Goal: Task Accomplishment & Management: Use online tool/utility

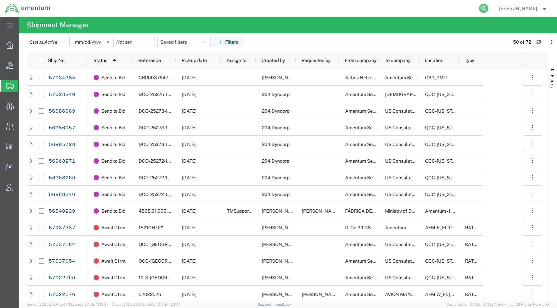
click at [488, 12] on icon at bounding box center [483, 8] width 9 height 9
paste input "56968246"
click at [488, 9] on icon at bounding box center [483, 8] width 9 height 9
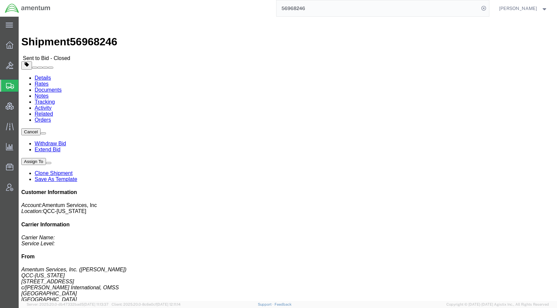
click ul "Details Rates Documents Notes Tracking Activity Related Orders"
click link "Rates"
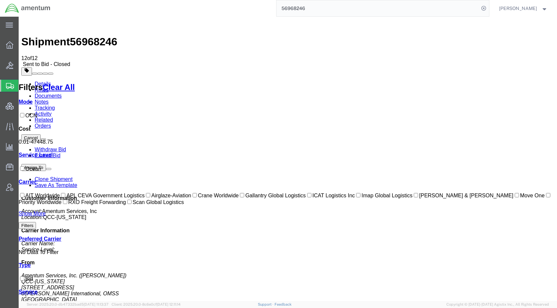
click at [62, 93] on link "Documents" at bounding box center [48, 96] width 27 height 6
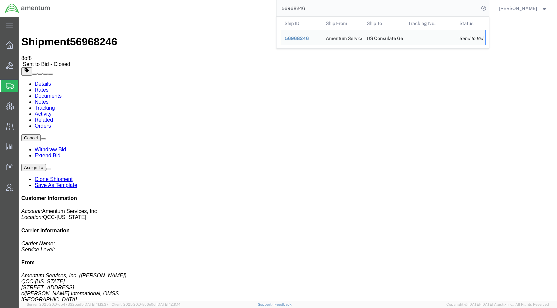
drag, startPoint x: 330, startPoint y: 13, endPoint x: 287, endPoint y: 12, distance: 43.3
click at [287, 12] on div "56968246 Ship ID Ship From Ship To Tracking Nu. Status Ship ID 56968246 Ship Fr…" at bounding box center [272, 8] width 434 height 17
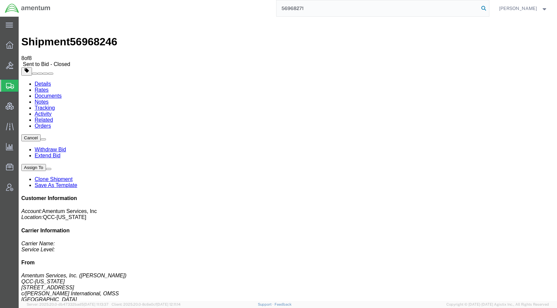
click at [488, 7] on icon at bounding box center [483, 8] width 9 height 9
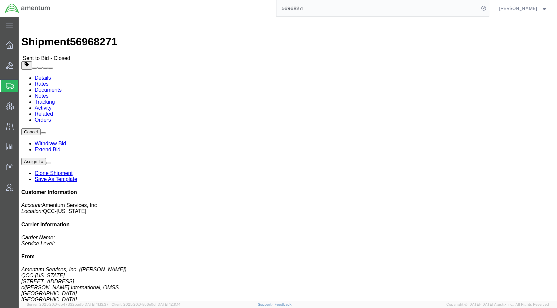
click link "Rates"
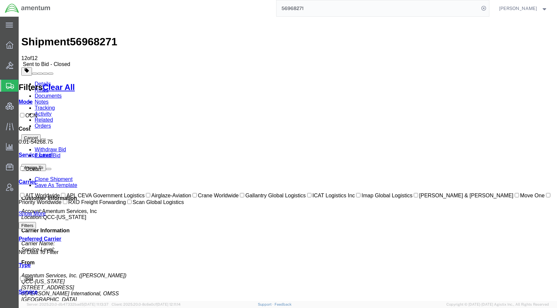
drag, startPoint x: 264, startPoint y: 256, endPoint x: 271, endPoint y: 261, distance: 9.8
click at [62, 93] on link "Documents" at bounding box center [48, 96] width 27 height 6
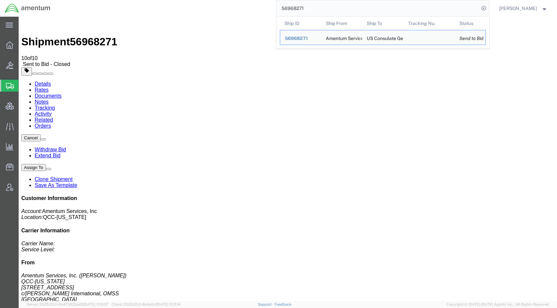
drag, startPoint x: 344, startPoint y: 8, endPoint x: 286, endPoint y: 8, distance: 58.6
click at [286, 8] on div "56968271 Ship ID Ship From Ship To Tracking Nu. Status Ship ID 56968271 Ship Fr…" at bounding box center [272, 8] width 434 height 17
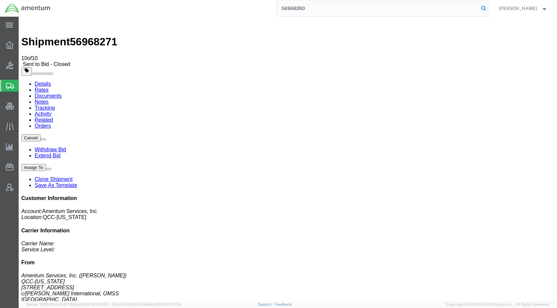
click at [488, 9] on icon at bounding box center [483, 8] width 9 height 9
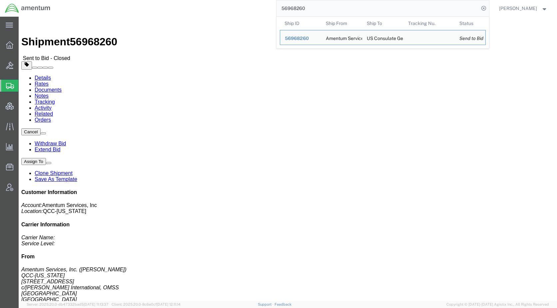
click link "Rates"
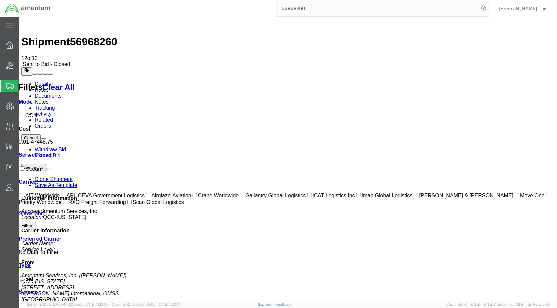
click at [62, 93] on link "Documents" at bounding box center [48, 96] width 27 height 6
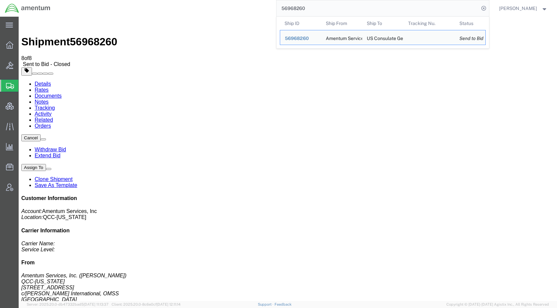
drag, startPoint x: 344, startPoint y: 8, endPoint x: 277, endPoint y: 12, distance: 67.1
click at [277, 12] on div "56968260 Ship ID Ship From Ship To Tracking Nu. Status Ship ID 56968260 Ship Fr…" at bounding box center [272, 8] width 434 height 17
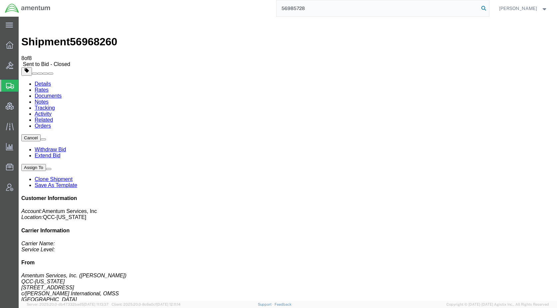
click at [488, 6] on icon at bounding box center [483, 8] width 9 height 9
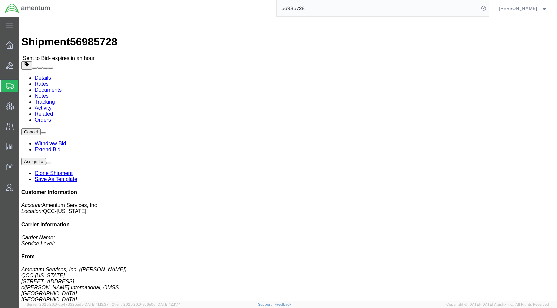
click div "Ship From Amentum Services, Inc. (Jason Martin) QCC-Texas 4050 Valley View LN, …"
click div "Leg 1 - Ocean Freight Vehicle 1: Flat Rack (40 Feet) Number of containers: 1"
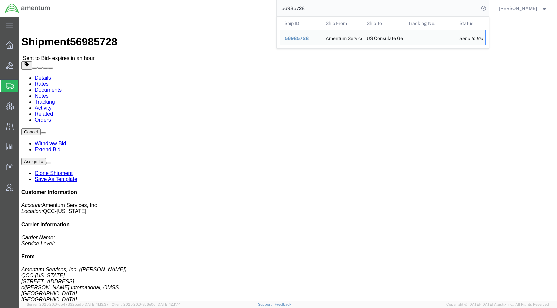
drag, startPoint x: 342, startPoint y: 8, endPoint x: 268, endPoint y: 10, distance: 74.7
click at [268, 10] on div "56985728 Ship ID Ship From Ship To Tracking Nu. Status Ship ID 56985728 Ship Fr…" at bounding box center [272, 8] width 434 height 17
click ul "Details Rates Documents Notes Tracking Activity Related Orders"
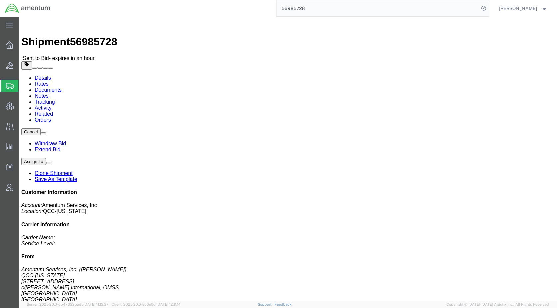
click link "Rates"
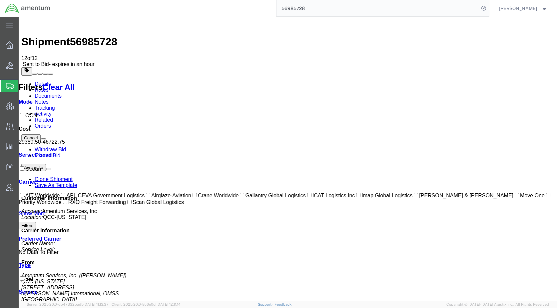
click at [51, 81] on link "Details" at bounding box center [43, 84] width 16 height 6
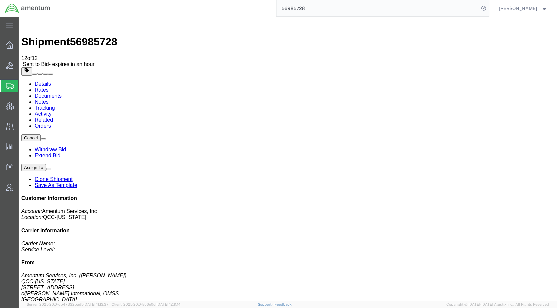
click link "Rates"
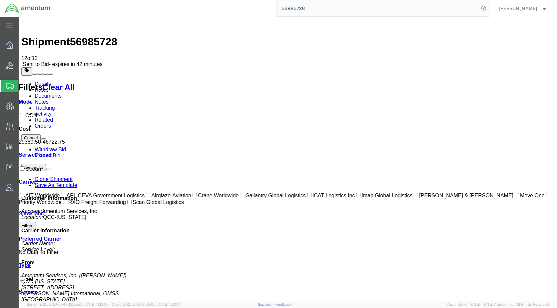
drag, startPoint x: 45, startPoint y: 40, endPoint x: 49, endPoint y: 44, distance: 5.4
click at [45, 81] on link "Details" at bounding box center [43, 84] width 16 height 6
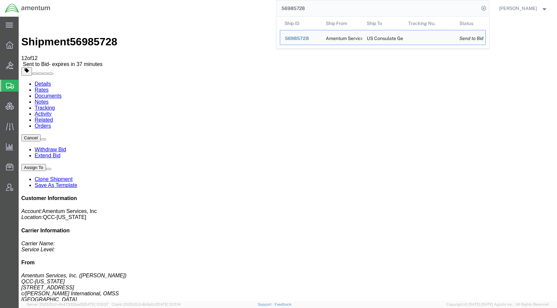
drag, startPoint x: 358, startPoint y: 13, endPoint x: 275, endPoint y: 7, distance: 83.2
click at [275, 7] on div "56985728 Ship ID Ship From Ship To Tracking Nu. Status Ship ID 56985728 Ship Fr…" at bounding box center [272, 8] width 434 height 17
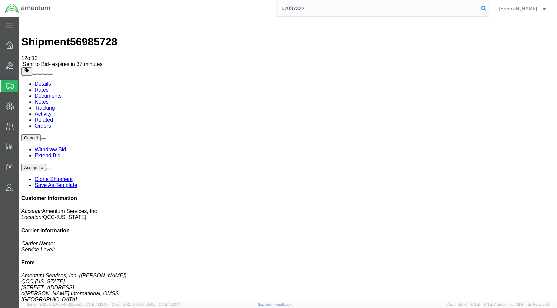
type input "57037337"
click at [488, 8] on icon at bounding box center [483, 8] width 9 height 9
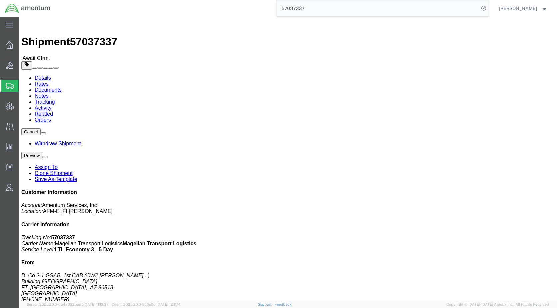
drag, startPoint x: 51, startPoint y: 24, endPoint x: 57, endPoint y: 27, distance: 6.6
click link "Rates"
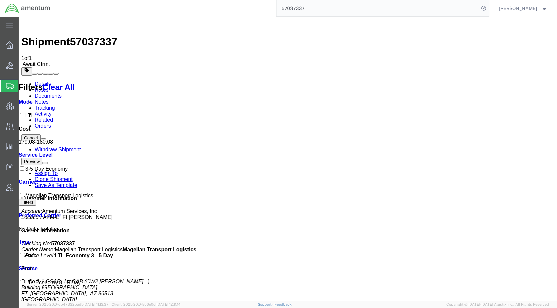
drag, startPoint x: 467, startPoint y: 270, endPoint x: 379, endPoint y: 236, distance: 94.0
click at [52, 111] on link "Activity" at bounding box center [43, 114] width 17 height 6
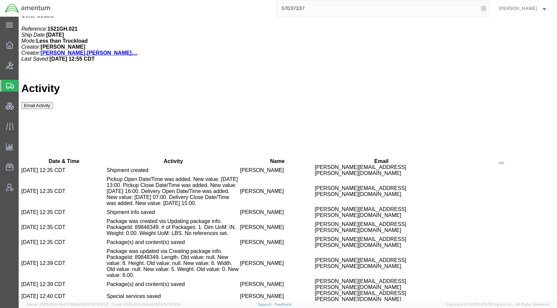
scroll to position [384, 0]
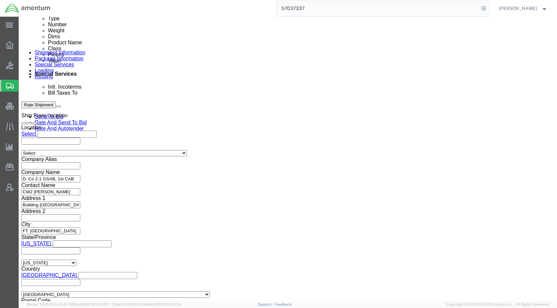
select select
click select "Select Air Less than Truckload Multi-Leg Ocean Freight Rail Small Parcel Truckl…"
select select
click select "Select Air Less than Truckload Multi-Leg Ocean Freight Rail Small Parcel Truckl…"
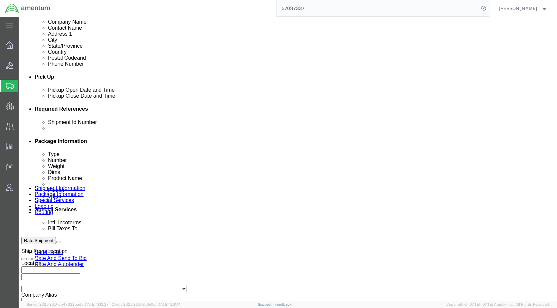
scroll to position [51, 0]
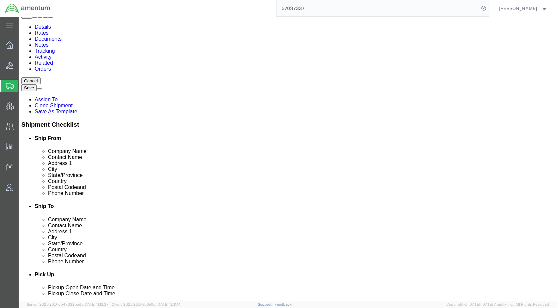
click button "Rate Shipment"
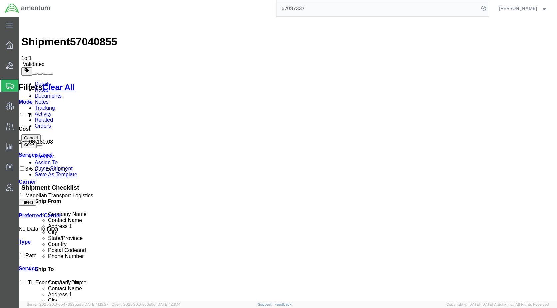
click at [43, 81] on link "Details" at bounding box center [43, 84] width 16 height 6
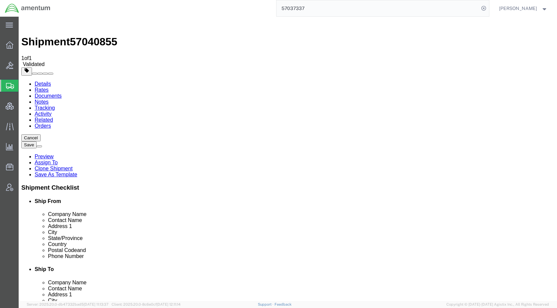
drag, startPoint x: 85, startPoint y: 176, endPoint x: 86, endPoint y: 182, distance: 6.4
click input "FT. Huachuca"
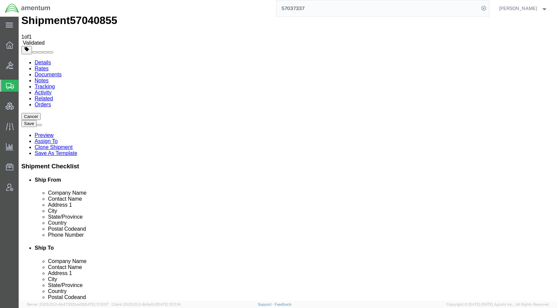
scroll to position [33, 0]
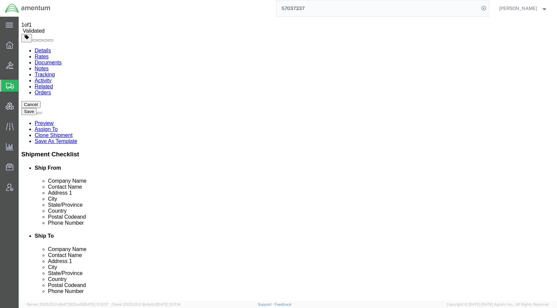
type input "Fort Huachuca"
click input "(816) 812-4900"
click input "816) 812-4900"
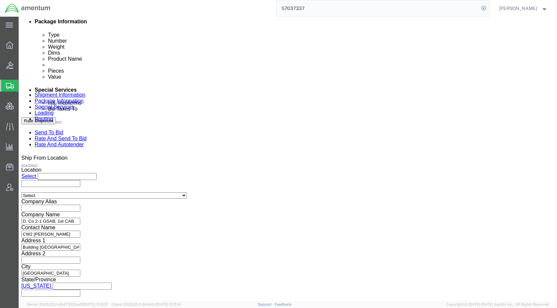
scroll to position [366, 0]
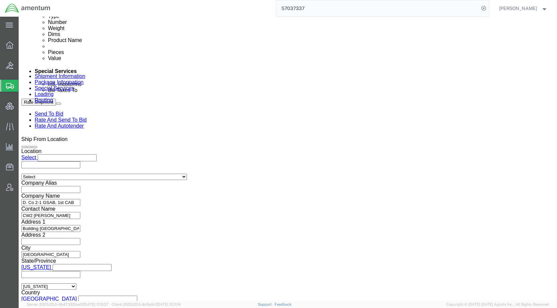
type input "816-812-4900"
click icon
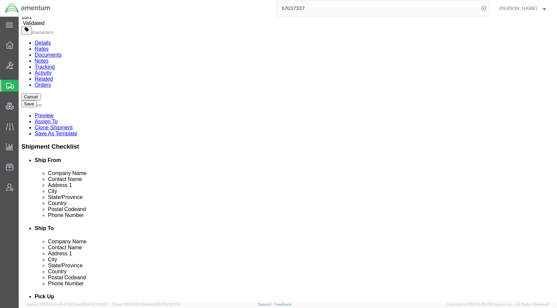
scroll to position [0, 0]
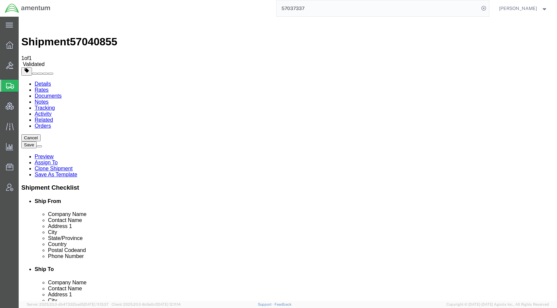
click button "Rate Shipment"
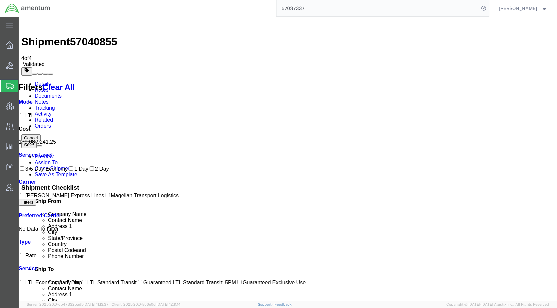
click at [40, 81] on link "Details" at bounding box center [43, 84] width 16 height 6
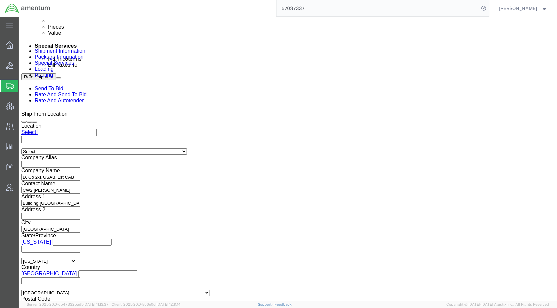
scroll to position [407, 0]
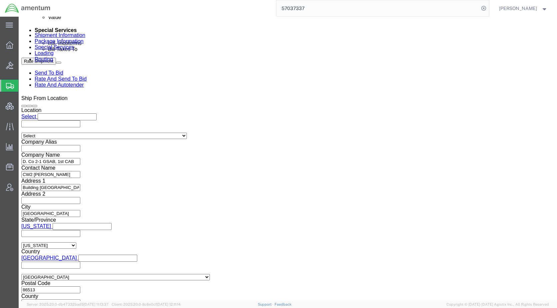
click icon
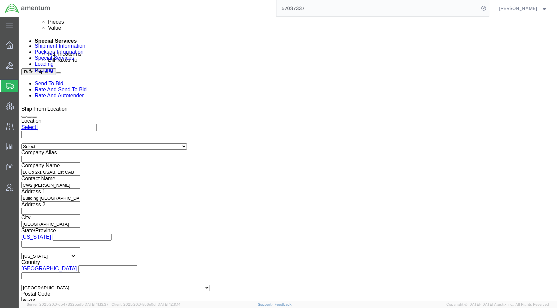
scroll to position [64, 0]
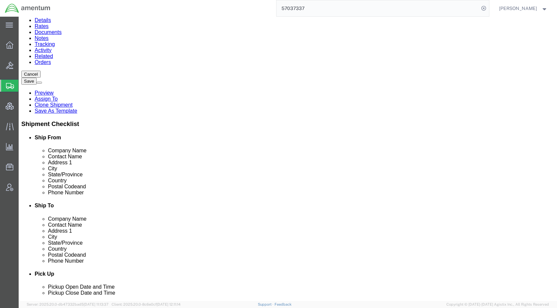
click icon
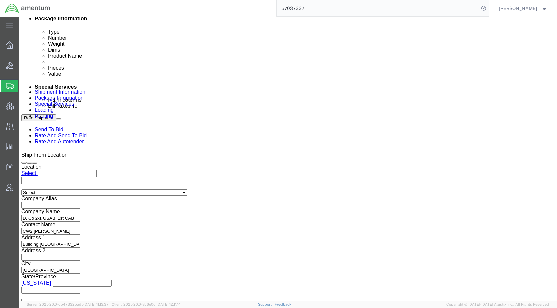
scroll to position [363, 0]
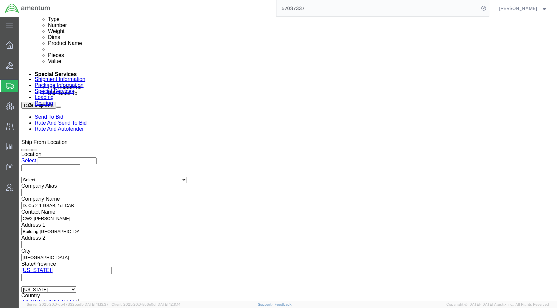
click div "Oct 06 2025 4:31 PM"
click div "References Add reference"
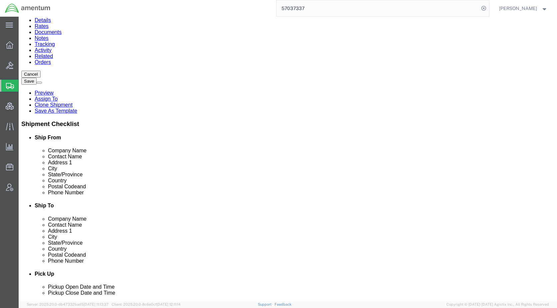
scroll to position [0, 0]
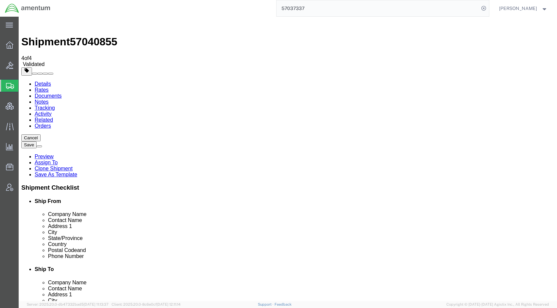
click icon
click dd "1.00 Each"
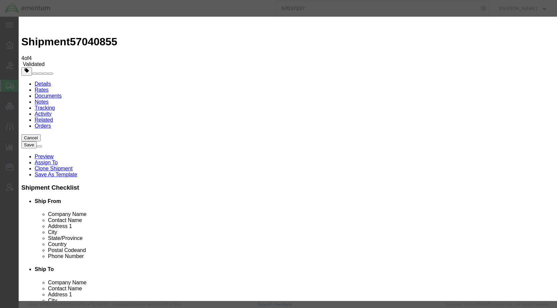
drag, startPoint x: 435, startPoint y: 51, endPoint x: 391, endPoint y: 53, distance: 44.1
click textarea "Power supply-01-120-7600 it is 8x5x6 and 8 lbs"
type textarea "Power supply-01-120-7600"
click button "Save & Close"
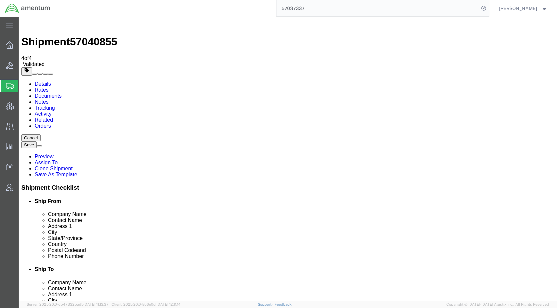
click link "Shipment Information"
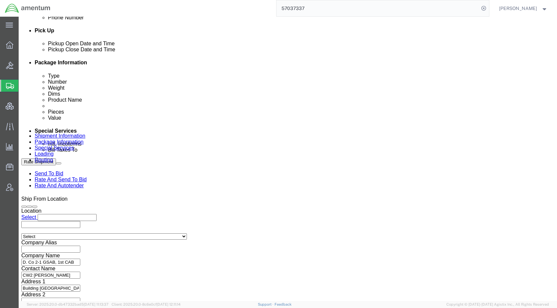
scroll to position [333, 0]
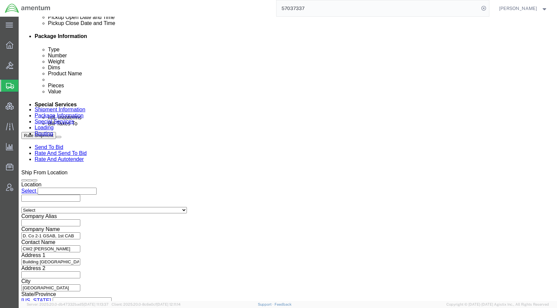
click div "Oct 06 2025 4:31 PM"
click input "4:31 PM"
drag, startPoint x: 52, startPoint y: 253, endPoint x: 58, endPoint y: 255, distance: 6.6
click input "8:31 PM"
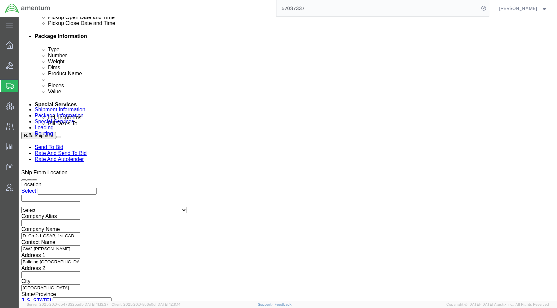
type input "8:31 AM"
click button "Apply"
click button "Rate Shipment"
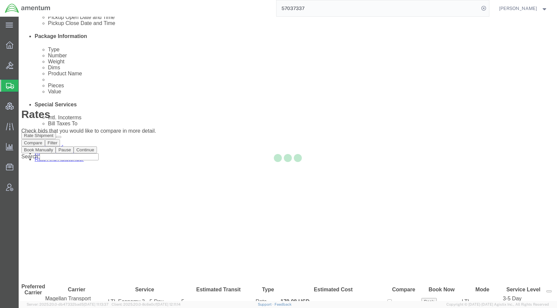
scroll to position [0, 0]
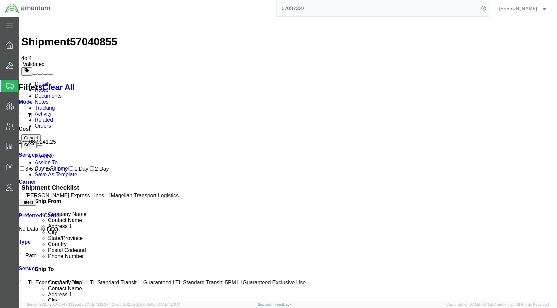
click at [46, 81] on link "Details" at bounding box center [43, 84] width 16 height 6
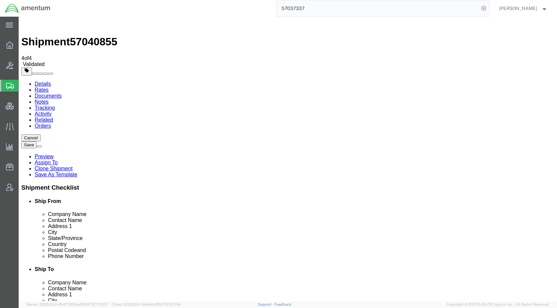
drag, startPoint x: 117, startPoint y: 177, endPoint x: 43, endPoint y: 178, distance: 74.3
click div "City Fort Huachuca"
click input "text"
paste input "Fort Huachuca"
type input "Fort Huachuca"
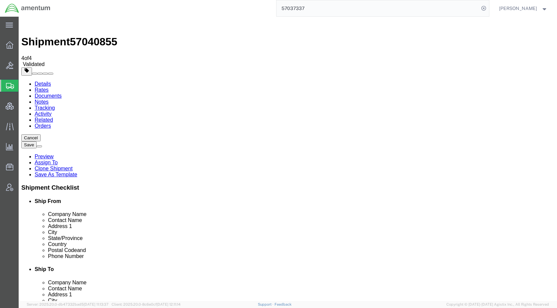
click input "text"
type input "Sierra Vista"
click button "Rate Shipment"
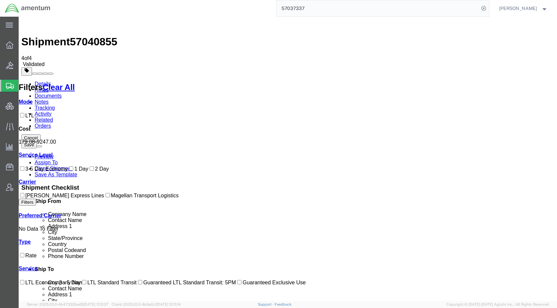
click at [41, 81] on link "Details" at bounding box center [43, 84] width 16 height 6
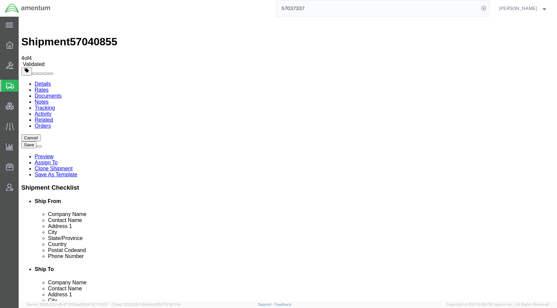
drag, startPoint x: 319, startPoint y: 175, endPoint x: 277, endPoint y: 178, distance: 41.4
click input "Fort Campbell"
click input "text"
paste input "Fort Campbell"
type input "Fort Campbell"
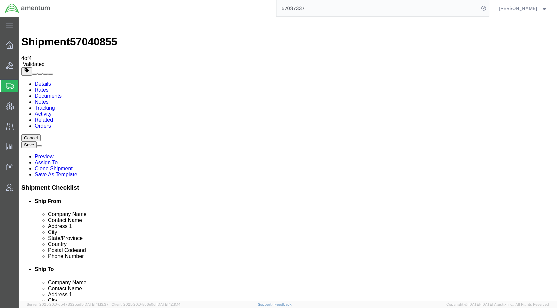
drag, startPoint x: 306, startPoint y: 215, endPoint x: 263, endPoint y: 220, distance: 44.0
click div "Postal Code 42223"
click div "Shipment Information Package Information Special Services Loading Routing"
drag, startPoint x: 312, startPoint y: 163, endPoint x: 277, endPoint y: 163, distance: 34.6
click div "Fort Campbell"
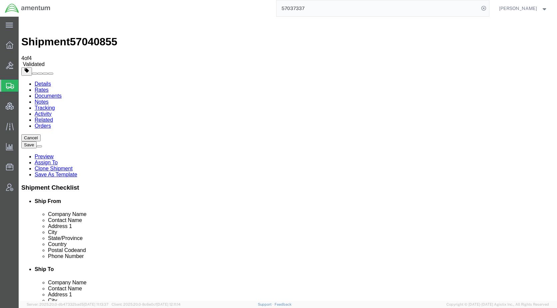
click input "text"
paste input "Fort Campbell"
type input "Fort Campbell"
click input "Fort Campbell"
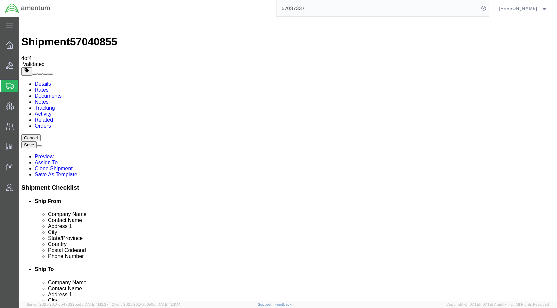
select select "TN"
drag, startPoint x: 327, startPoint y: 162, endPoint x: 243, endPoint y: 168, distance: 84.8
click div "Location Select Select My Profile Location 1002-4122-6 1006-5256-0 1026-8910-0 …"
click button "Rate Shipment"
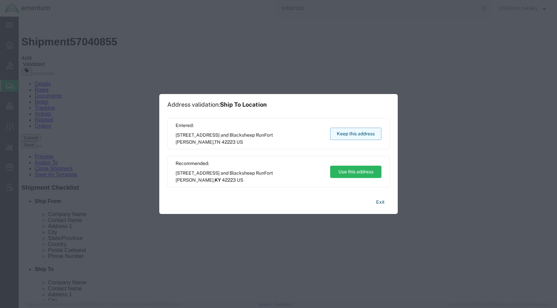
click at [353, 132] on button "Keep this address" at bounding box center [355, 134] width 51 height 12
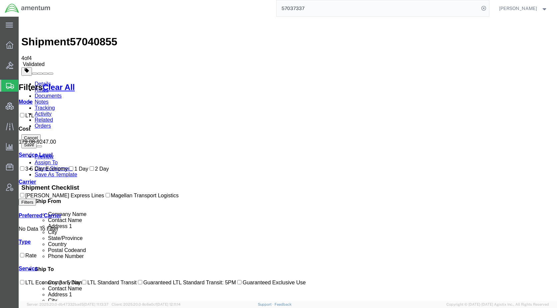
click at [45, 81] on link "Details" at bounding box center [43, 84] width 16 height 6
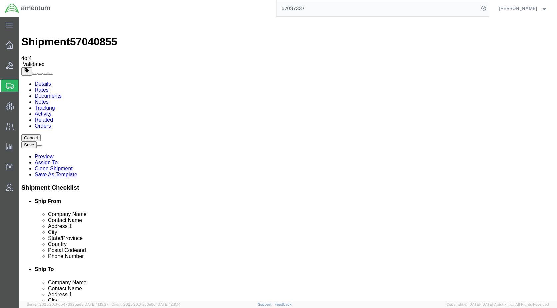
click div "Shipment Information Package Information Special Services Loading Routing"
click button "Cancel"
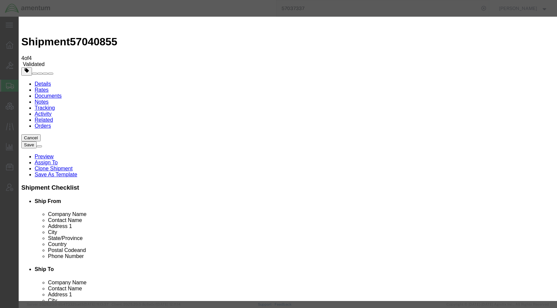
click button "Yes"
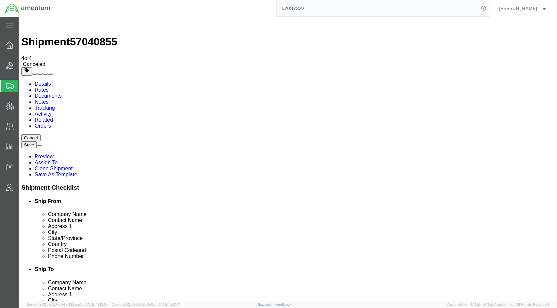
click at [24, 87] on span "Shipments" at bounding box center [20, 85] width 5 height 13
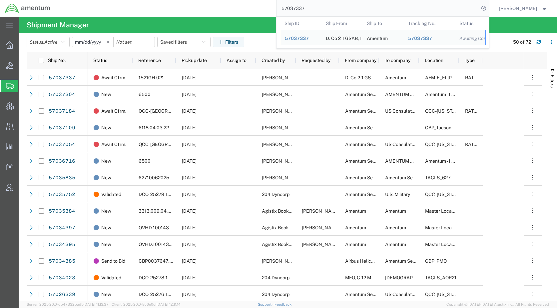
click at [324, 8] on input "57037337" at bounding box center [377, 8] width 203 height 16
click at [309, 38] on span "57037337" at bounding box center [297, 38] width 24 height 5
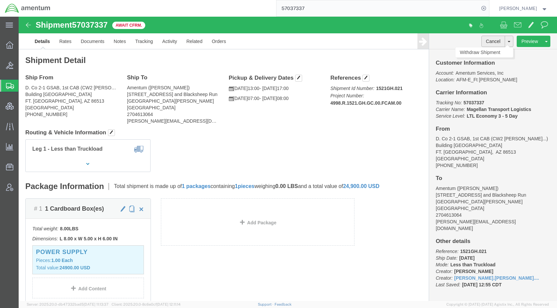
click button "Cancel"
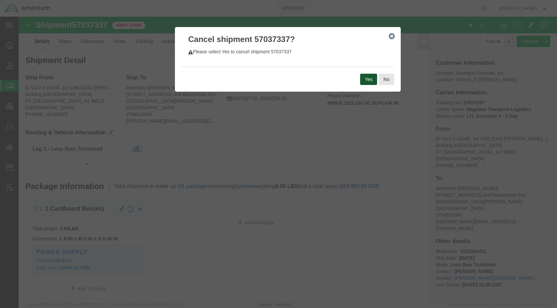
click button "Yes"
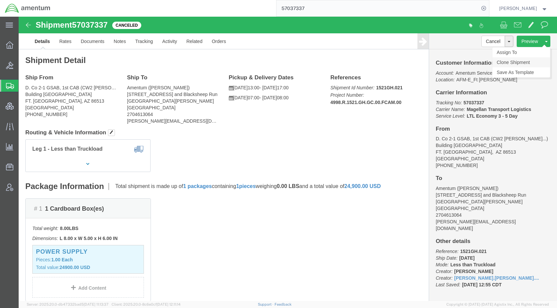
click link "Clone Shipment"
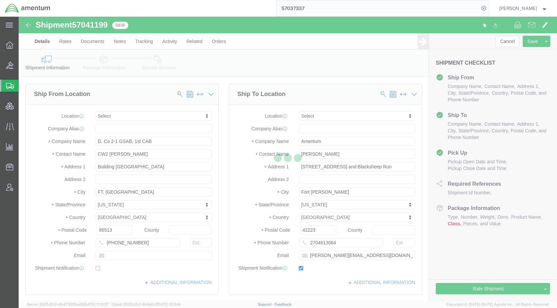
select select
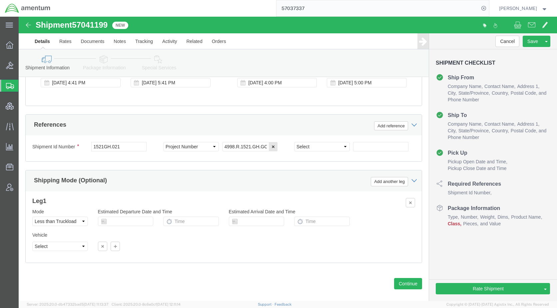
scroll to position [407, 0]
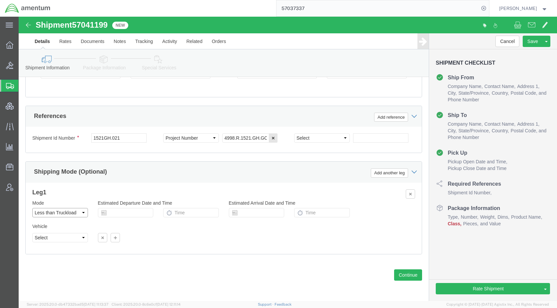
click select "Select Air Less than Truckload Multi-Leg Ocean Freight Rail Small Parcel Truckl…"
select select
click select "Select Air Less than Truckload Multi-Leg Ocean Freight Rail Small Parcel Truckl…"
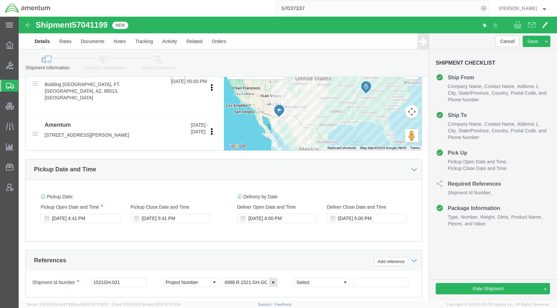
scroll to position [241, 0]
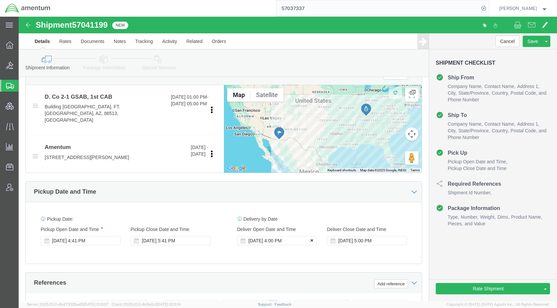
click icon
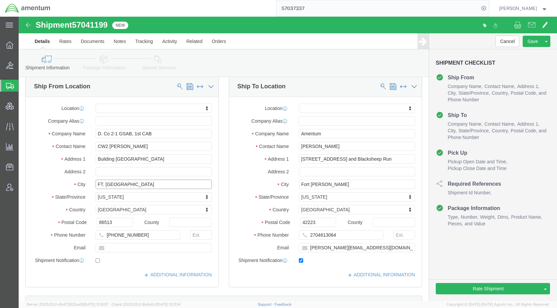
drag, startPoint x: 133, startPoint y: 168, endPoint x: 59, endPoint y: 174, distance: 74.2
click div "Location My Profile Location 1002-4122-6 1006-5256-0 1026-8910-0 1281-0560-3 13…"
select select
click input "text"
paste input "FT. Huachuca"
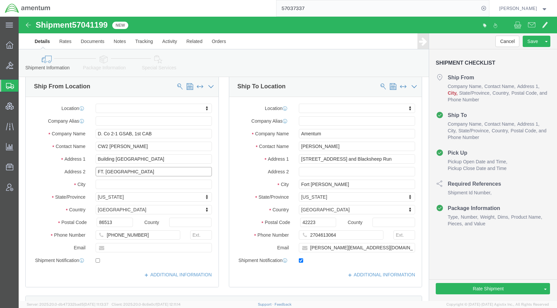
type input "FT. Huachuca"
click input "text"
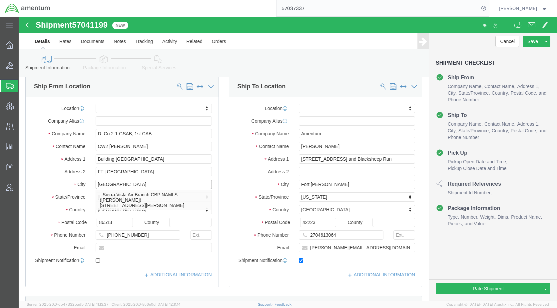
type input "Sierra Vista"
select select
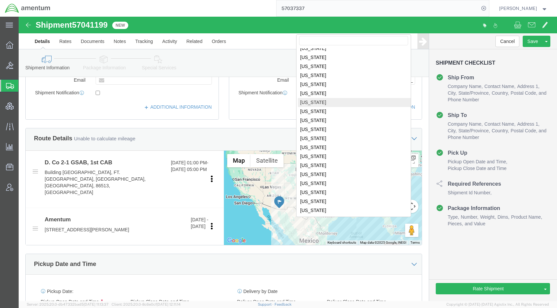
scroll to position [241, 0]
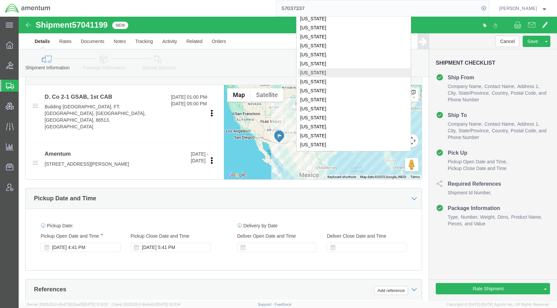
click body "Shipment 57041199 New Details Rates Documents Notes Tracking Activity Related O…"
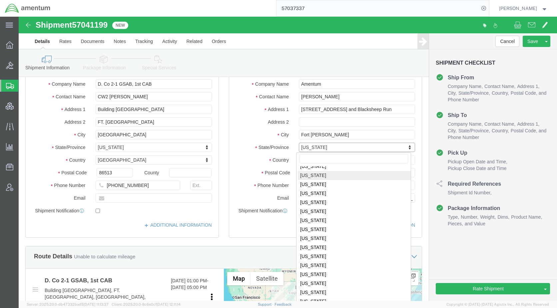
scroll to position [342, 0]
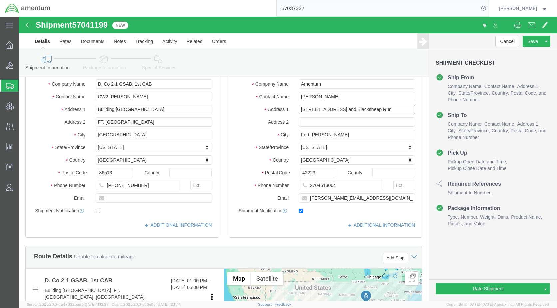
drag, startPoint x: 367, startPoint y: 93, endPoint x: 278, endPoint y: 98, distance: 89.1
click div "Location My Profile Location 1002-4122-6 1006-5256-0 1026-8910-0 1281-0560-3 13…"
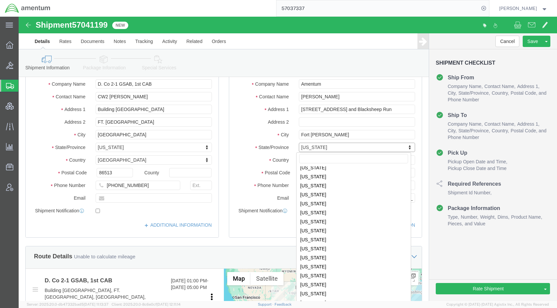
scroll to position [346, 0]
select select
select select "TN"
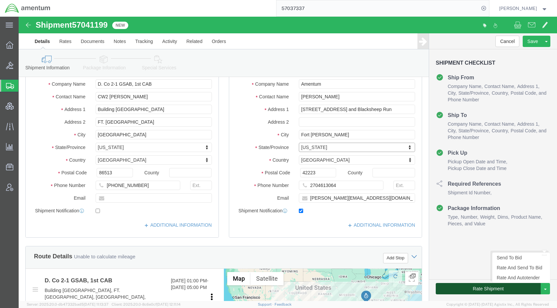
click button "Rate Shipment"
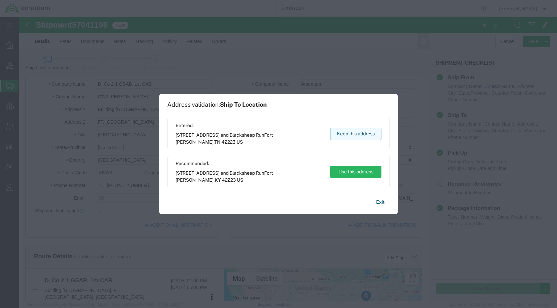
click at [344, 137] on button "Keep this address" at bounding box center [355, 134] width 51 height 12
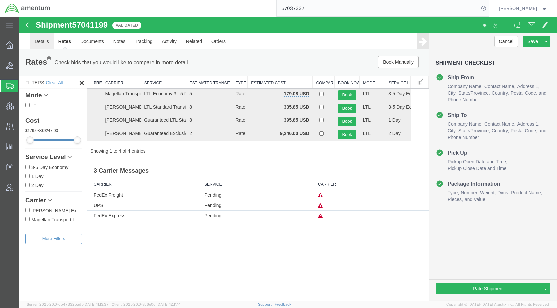
click at [46, 41] on link "Details" at bounding box center [42, 41] width 24 height 16
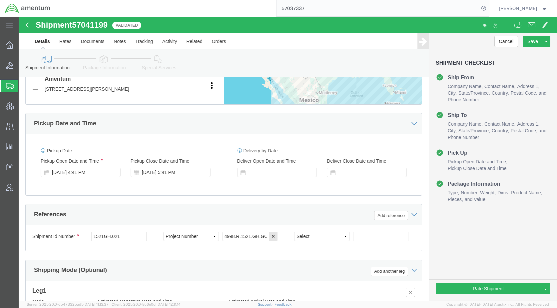
scroll to position [366, 0]
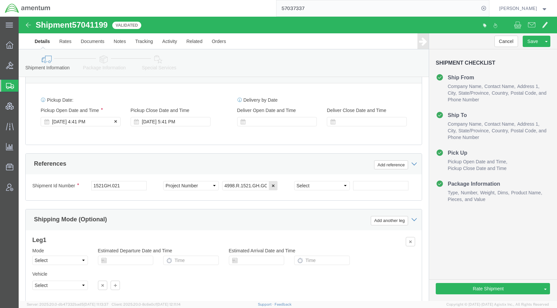
click div "Oct 06 2025 4:41 PM"
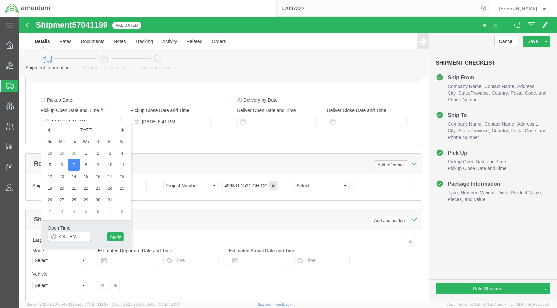
click input "4:41 PM"
click input "9:41 PM"
type input "9:41 AM"
click button "Apply"
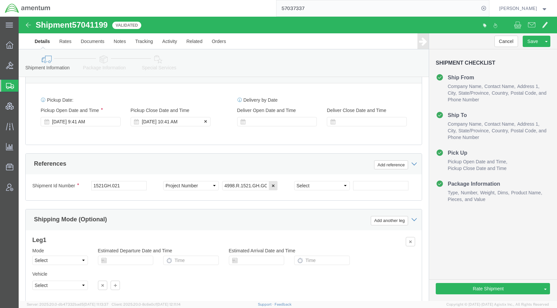
click div "Oct 07 2025 10:41 AM"
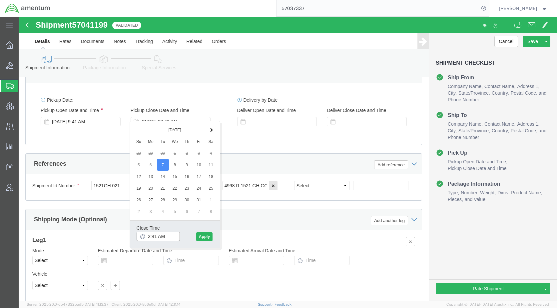
click input "2:41 AM"
type input "2:41 PM"
click button "Apply"
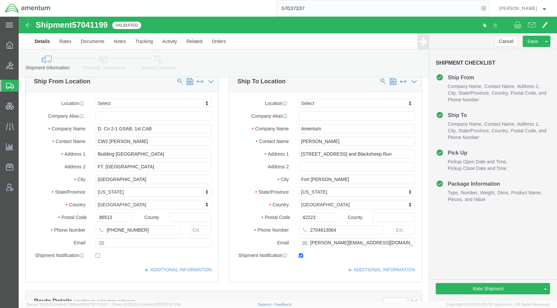
scroll to position [0, 0]
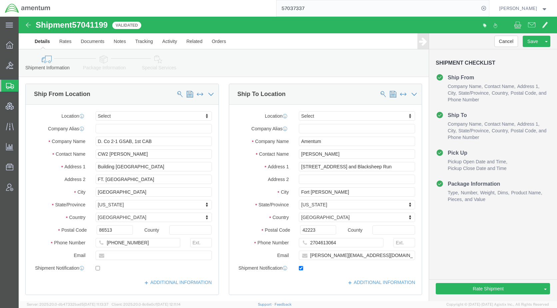
click icon
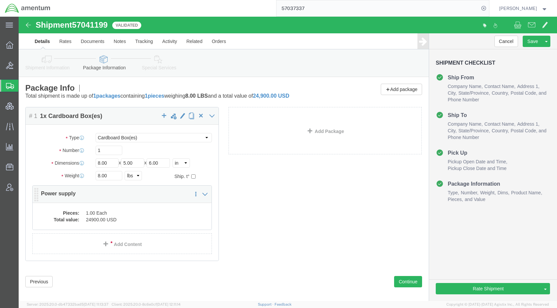
click dd "1.00 Each"
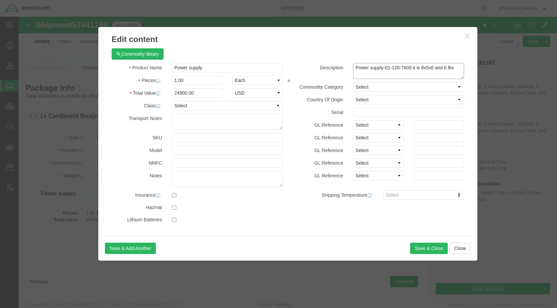
drag, startPoint x: 436, startPoint y: 51, endPoint x: 391, endPoint y: 54, distance: 45.1
click textarea "Power supply-01-120-7600 it is 8x5x6 and 8 lbs"
drag, startPoint x: 399, startPoint y: 51, endPoint x: 364, endPoint y: 51, distance: 35.0
click textarea "Power supply-01-120-7600 it is 8x5x6 and 8 lbs"
type textarea "Power supply-"
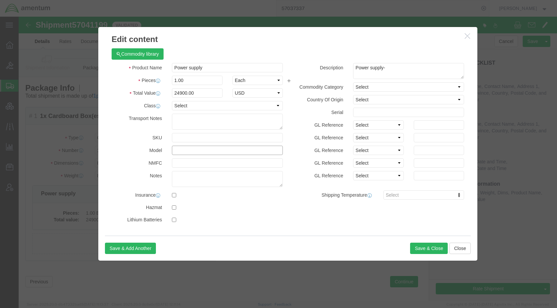
click input "text"
paste input "01-120-7600"
type input "01-120-7600"
drag, startPoint x: 369, startPoint y: 52, endPoint x: 387, endPoint y: 63, distance: 21.7
click textarea "Power supply-01-120-7600 it is 8x5x6 and 8 lbs"
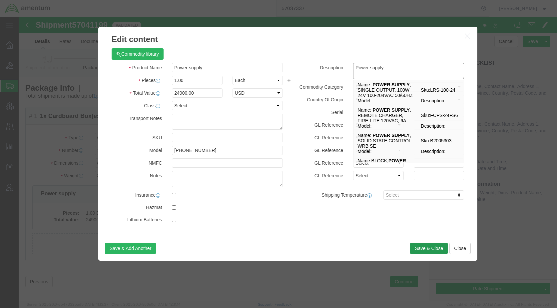
type textarea "Power supply"
click button "Save & Close"
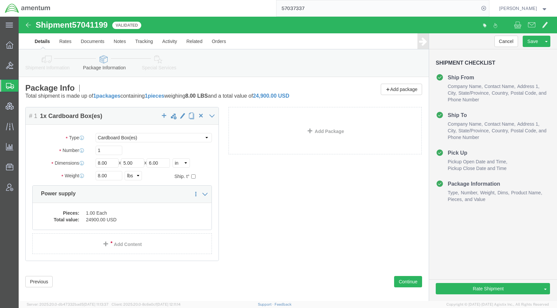
click icon
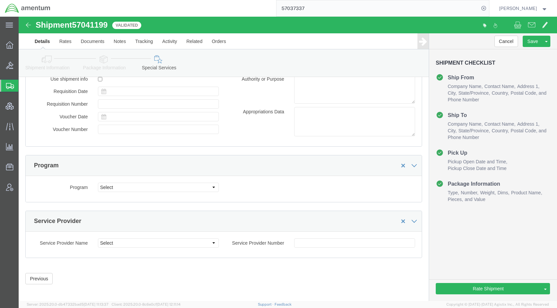
scroll to position [1096, 0]
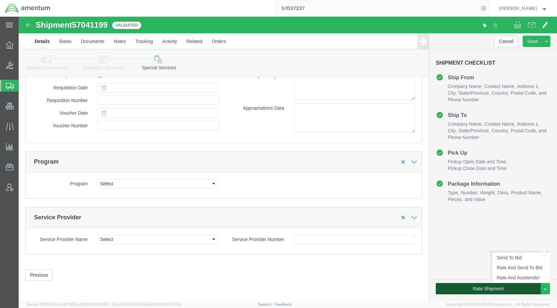
click button "Rate Shipment"
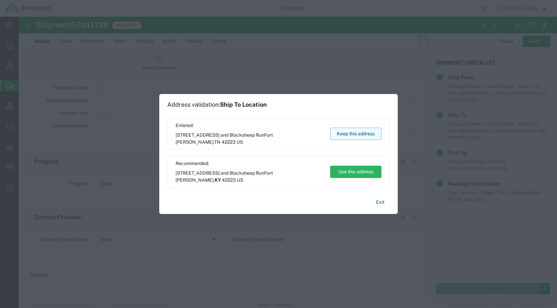
click at [341, 134] on button "Keep this address" at bounding box center [355, 134] width 51 height 12
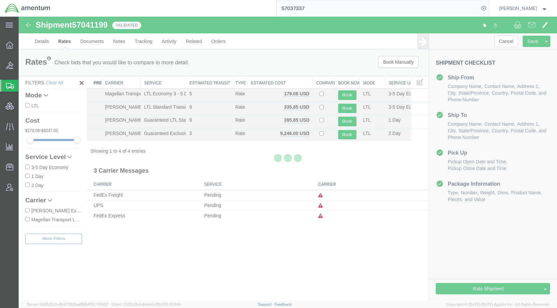
scroll to position [0, 0]
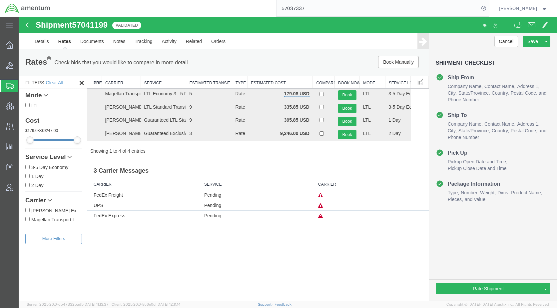
click at [318, 215] on icon at bounding box center [320, 216] width 5 height 5
click at [314, 156] on div "Rates Check bids that you would like to compare in more detail. Compare Filter …" at bounding box center [224, 134] width 410 height 171
click at [37, 41] on link "Details" at bounding box center [42, 41] width 24 height 16
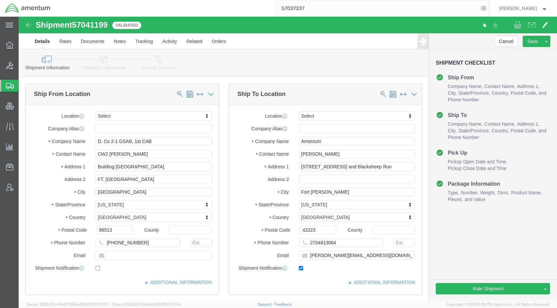
click icon
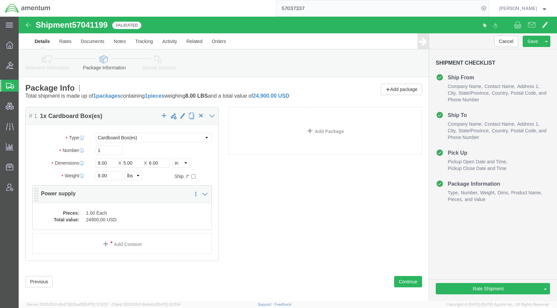
click dd "24900.00 USD"
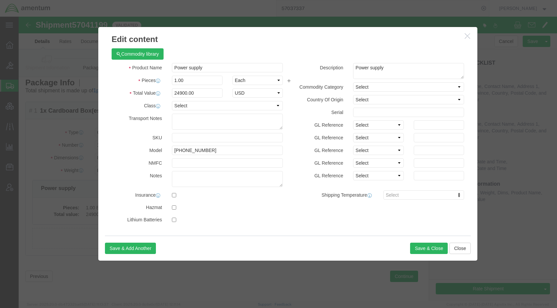
scroll to position [7, 0]
click button "Close"
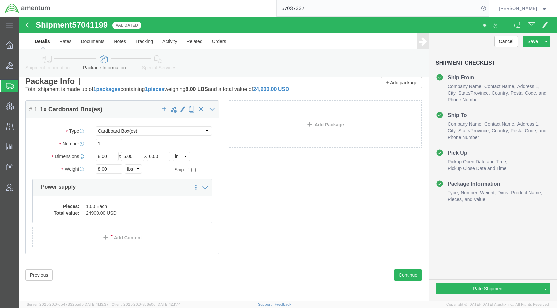
drag, startPoint x: 22, startPoint y: 45, endPoint x: 37, endPoint y: 55, distance: 18.0
click icon
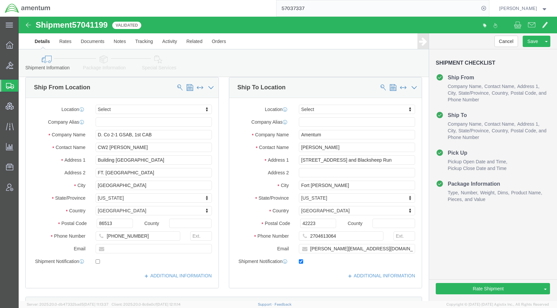
click div "Shipment Information Package Information Special Services Loading Routing"
click input "(816) 812-4900"
click input "816) 812-4900"
type input "816-812-4900"
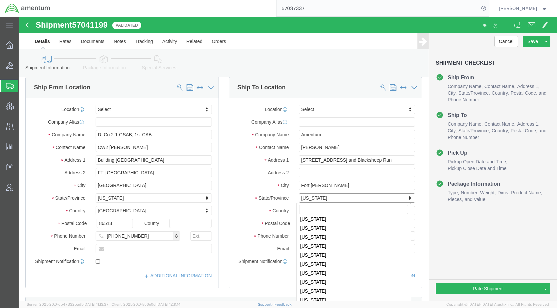
scroll to position [137, 0]
select select "KY"
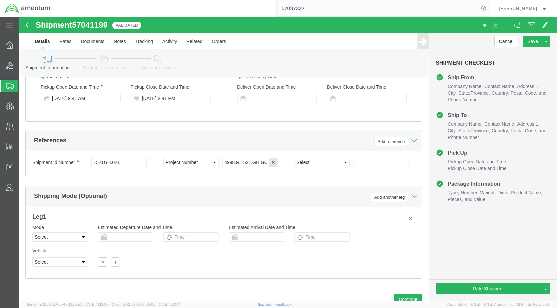
scroll to position [406, 0]
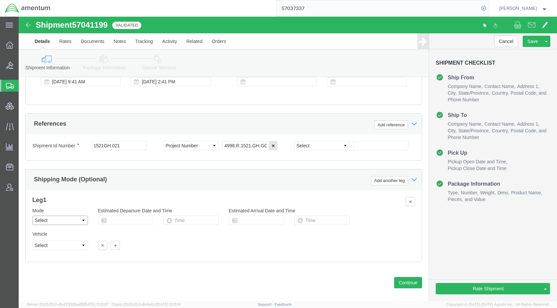
click select "Select Air Less than Truckload Multi-Leg Ocean Freight Rail Small Parcel Truckl…"
select select "SMAL"
click select "Select Air Less than Truckload Multi-Leg Ocean Freight Rail Small Parcel Truckl…"
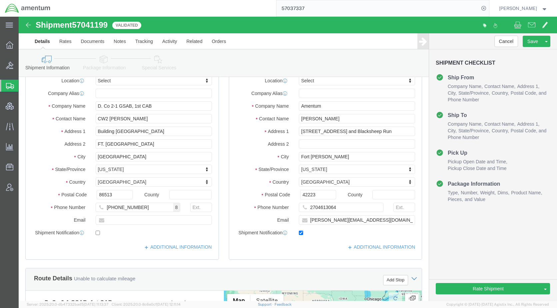
scroll to position [0, 0]
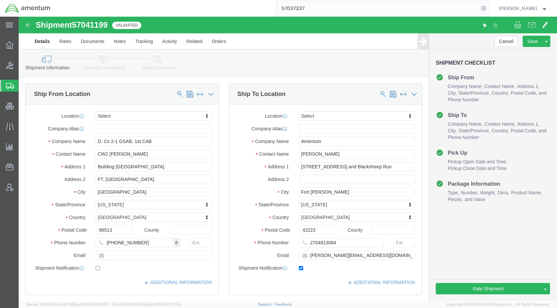
click icon
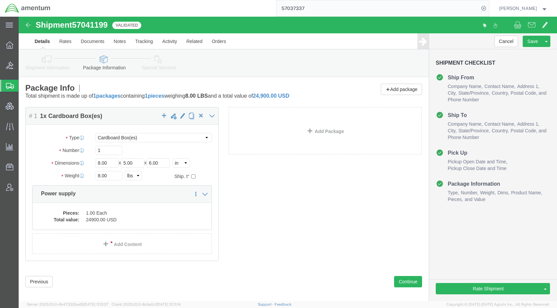
click icon
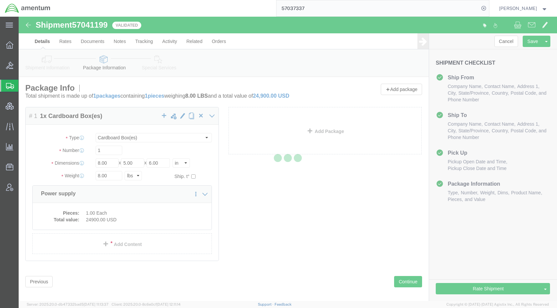
select select
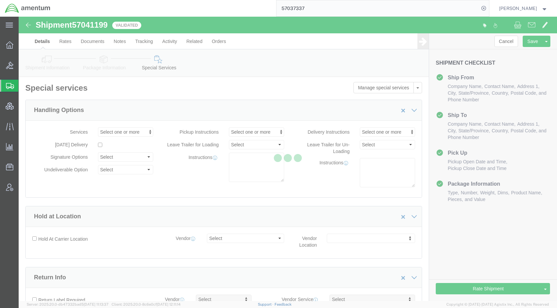
select select "COSTCENTER"
select select "DEPARTMENT"
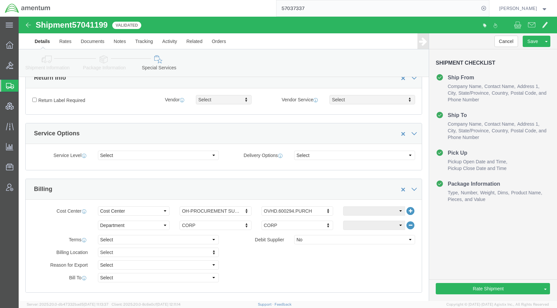
scroll to position [200, 0]
click select "Select Recipient Account Sender/Shipper Third Party Account"
select select "SHIP"
click select "Select Recipient Account Sender/Shipper Third Party Account"
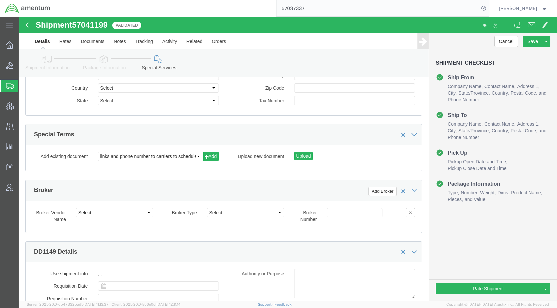
scroll to position [899, 0]
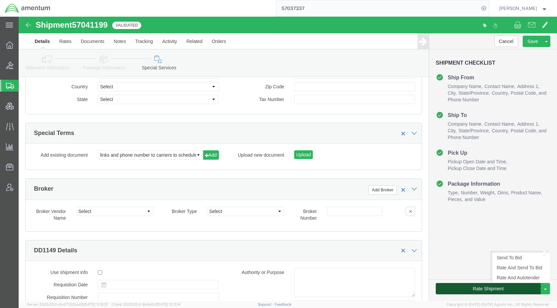
click button "Rate Shipment"
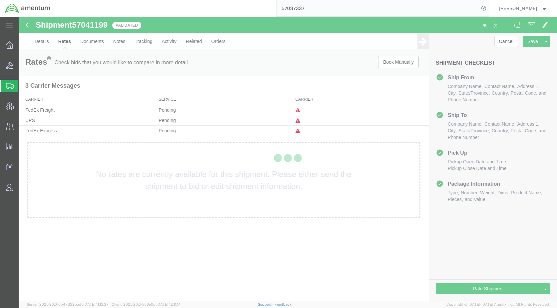
scroll to position [0, 0]
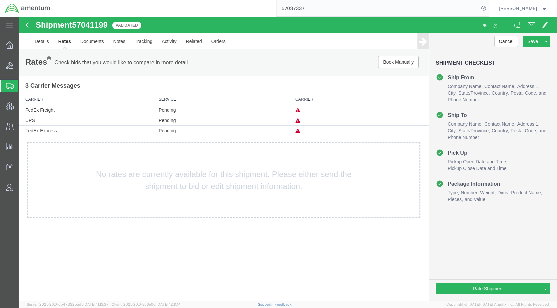
click at [297, 130] on icon at bounding box center [297, 131] width 5 height 5
drag, startPoint x: 47, startPoint y: 43, endPoint x: 49, endPoint y: 48, distance: 5.4
click at [47, 43] on link "Details" at bounding box center [42, 41] width 24 height 16
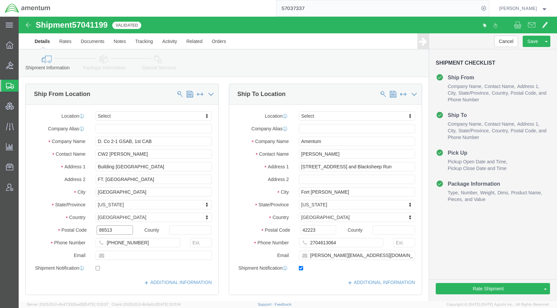
click input "86513"
type input "85613"
drag, startPoint x: 120, startPoint y: 165, endPoint x: 73, endPoint y: 164, distance: 46.3
click div "FT. Huachuca"
drag, startPoint x: 121, startPoint y: 177, endPoint x: 70, endPoint y: 180, distance: 50.7
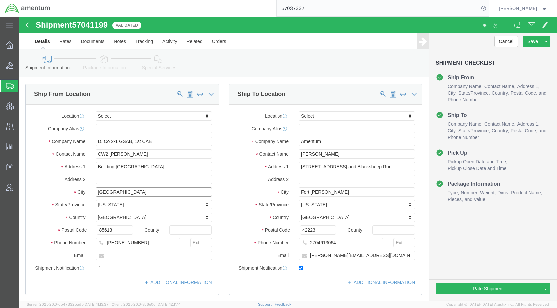
click div "City Sierra Vista"
paste input "FT. Huachuc"
click input "FT. Huachuca"
type input "Fort Huachuca"
click button "Rate Shipment"
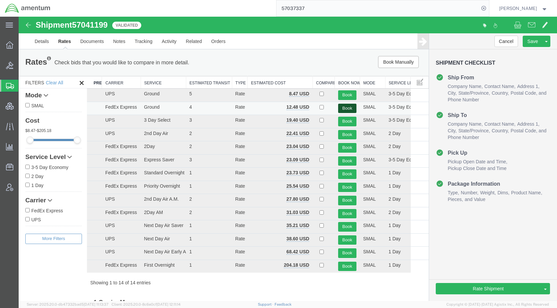
click at [341, 104] on button "Book" at bounding box center [347, 109] width 18 height 10
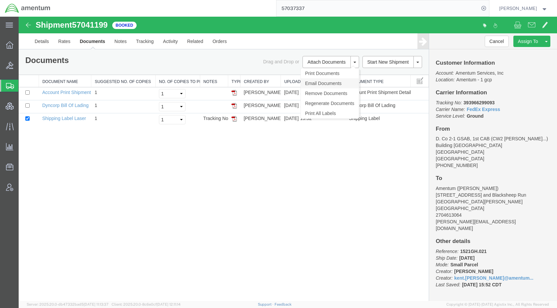
click at [323, 83] on link "Email Documents" at bounding box center [330, 83] width 58 height 10
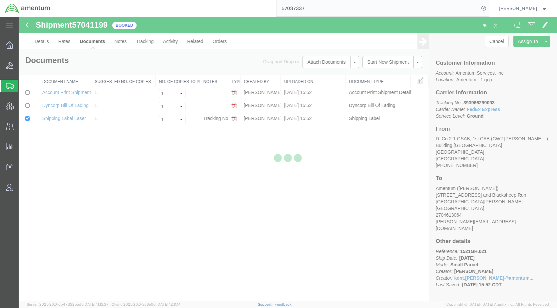
checkbox input "true"
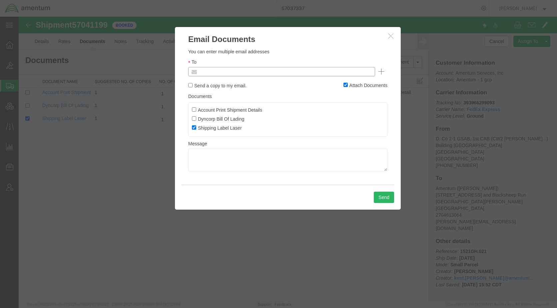
click at [253, 68] on input "text" at bounding box center [237, 71] width 78 height 9
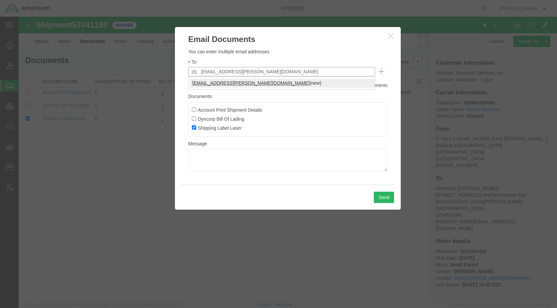
type input "kent.gilman@amentum.com"
drag, startPoint x: 245, startPoint y: 81, endPoint x: 291, endPoint y: 185, distance: 113.8
type input "kent.gilman@amentum.com"
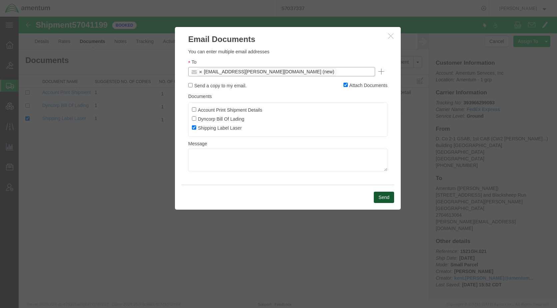
click at [376, 196] on button "Send" at bounding box center [384, 197] width 20 height 11
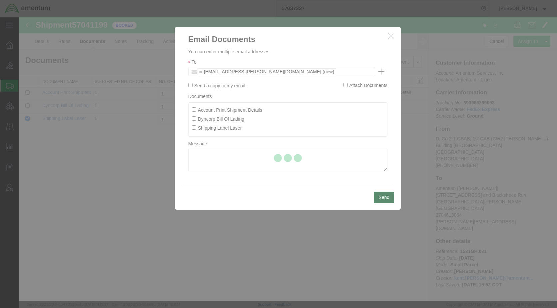
checkbox input "false"
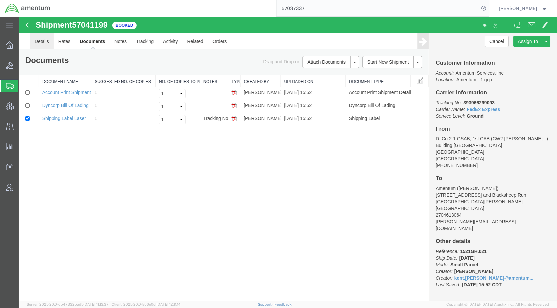
click at [47, 42] on link "Details" at bounding box center [42, 41] width 24 height 16
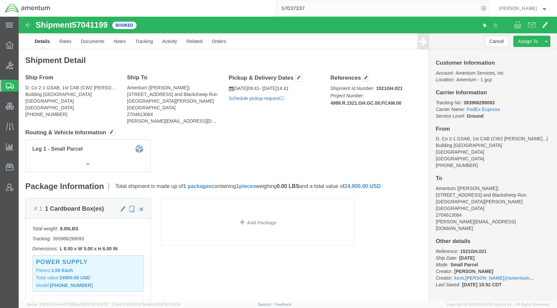
click link "Schedule pickup request"
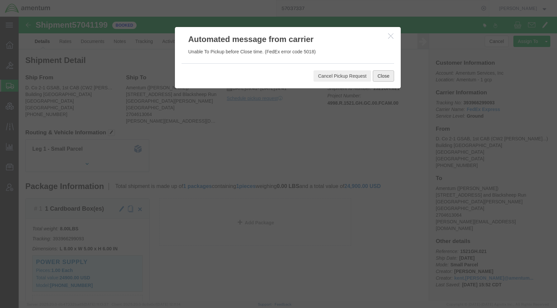
click button "Close"
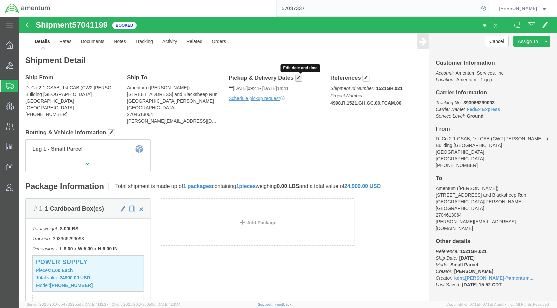
click span "button"
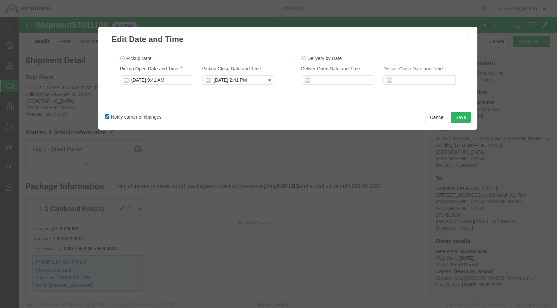
click div "Oct 07 2025 2:41 PM"
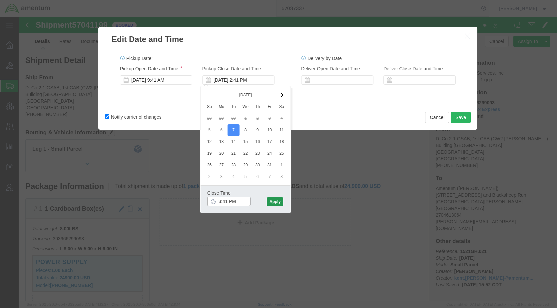
type input "3:41 PM"
click button "Apply"
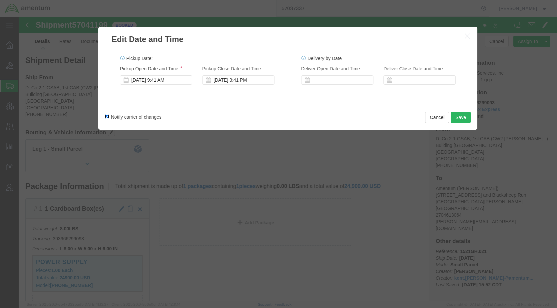
drag, startPoint x: 85, startPoint y: 99, endPoint x: 242, endPoint y: 105, distance: 157.0
click input "Notify carrier of changes"
checkbox input "false"
click button "Save"
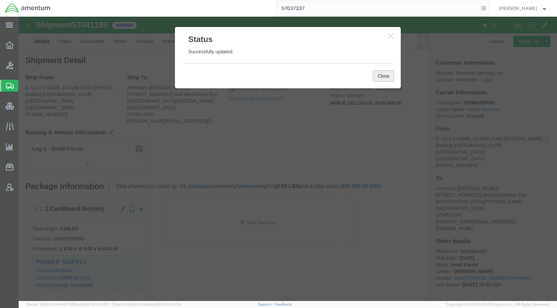
click button "Close"
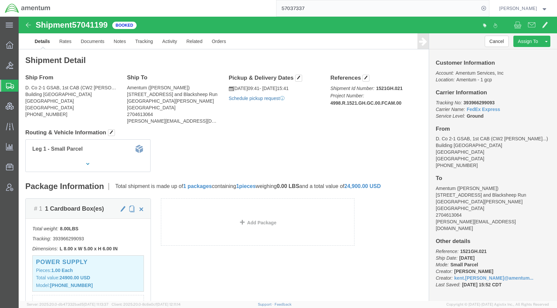
click link "Schedule pickup request"
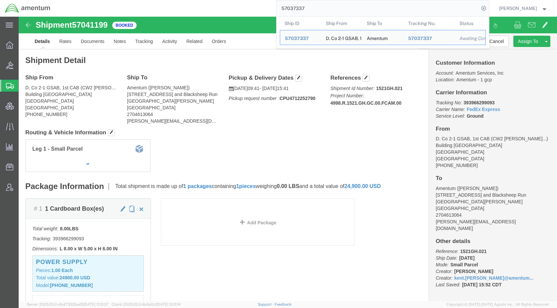
drag, startPoint x: 348, startPoint y: 3, endPoint x: 290, endPoint y: 9, distance: 57.6
click at [271, 12] on div "57037337 Ship ID Ship From Ship To Tracking Nu. Status Ship ID 57037337 Ship Fr…" at bounding box center [272, 8] width 434 height 17
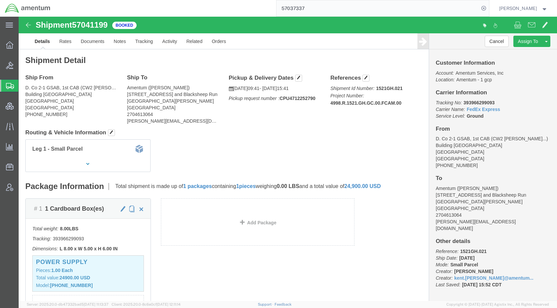
paste input "6985728"
type input "56985728"
click at [488, 6] on icon at bounding box center [483, 8] width 9 height 9
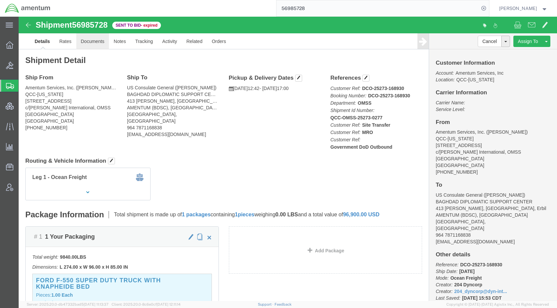
drag, startPoint x: 68, startPoint y: 25, endPoint x: 203, endPoint y: 110, distance: 159.8
click link "Documents"
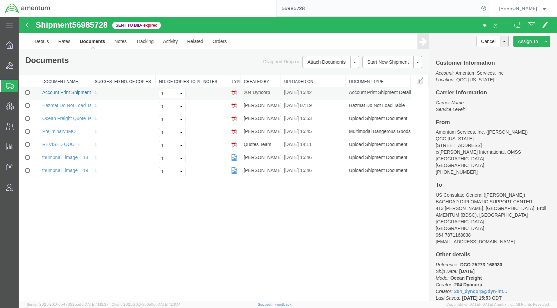
click at [72, 90] on link "Account Print Shipment Details" at bounding box center [74, 92] width 64 height 5
click at [65, 44] on link "Rates" at bounding box center [65, 41] width 22 height 16
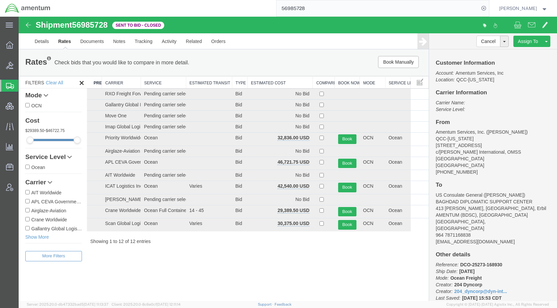
click at [268, 83] on th "Estimated Cost" at bounding box center [280, 82] width 65 height 12
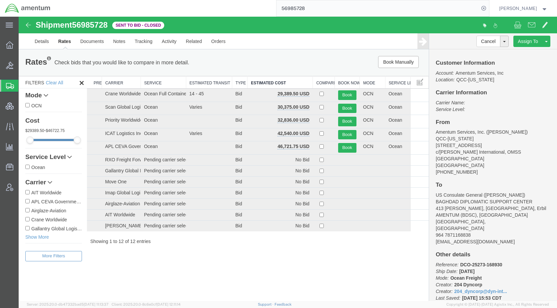
click at [336, 261] on div "Shipment 56985728 12 of 12 Sent to Bid - Closed Details Rates Documents Notes T…" at bounding box center [288, 159] width 538 height 284
drag, startPoint x: 226, startPoint y: 258, endPoint x: 240, endPoint y: 284, distance: 29.5
click at [226, 258] on div "Shipment 56985728 12 of 12 Sent to Bid - Closed Details Rates Documents Notes T…" at bounding box center [288, 159] width 538 height 284
